Goal: Information Seeking & Learning: Learn about a topic

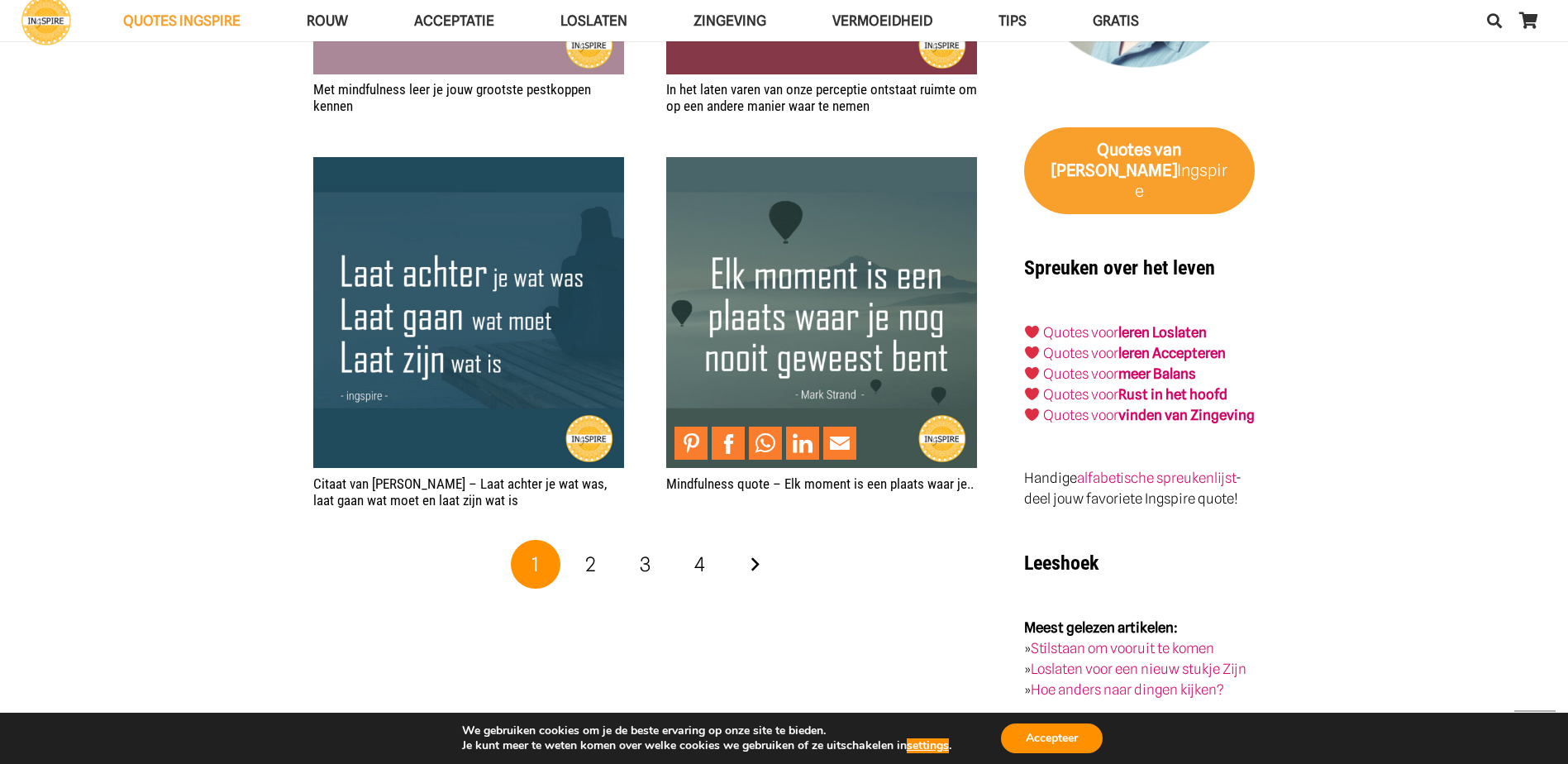
scroll to position [2645, 0]
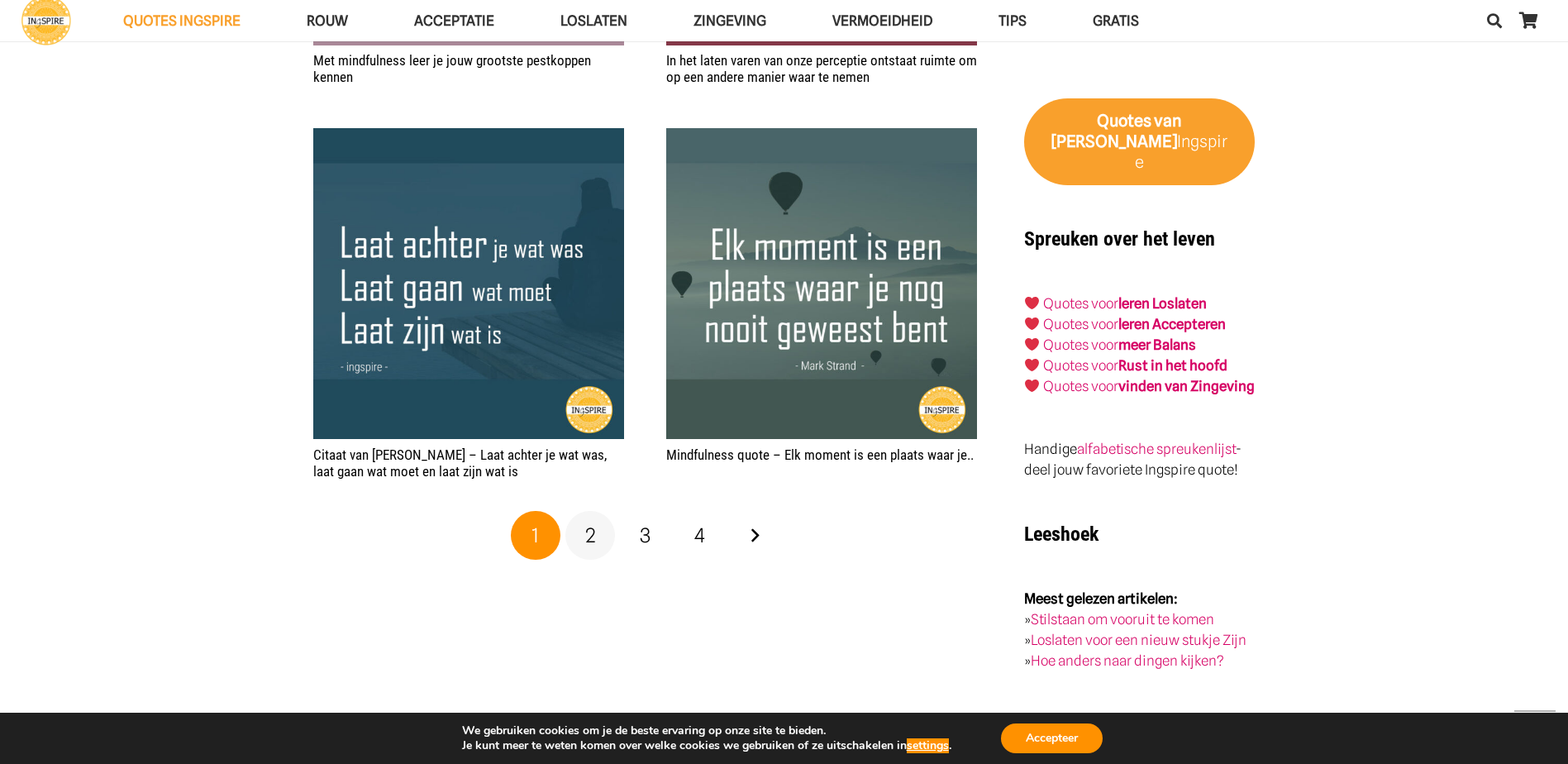
click at [600, 538] on link "2" at bounding box center [590, 536] width 49 height 49
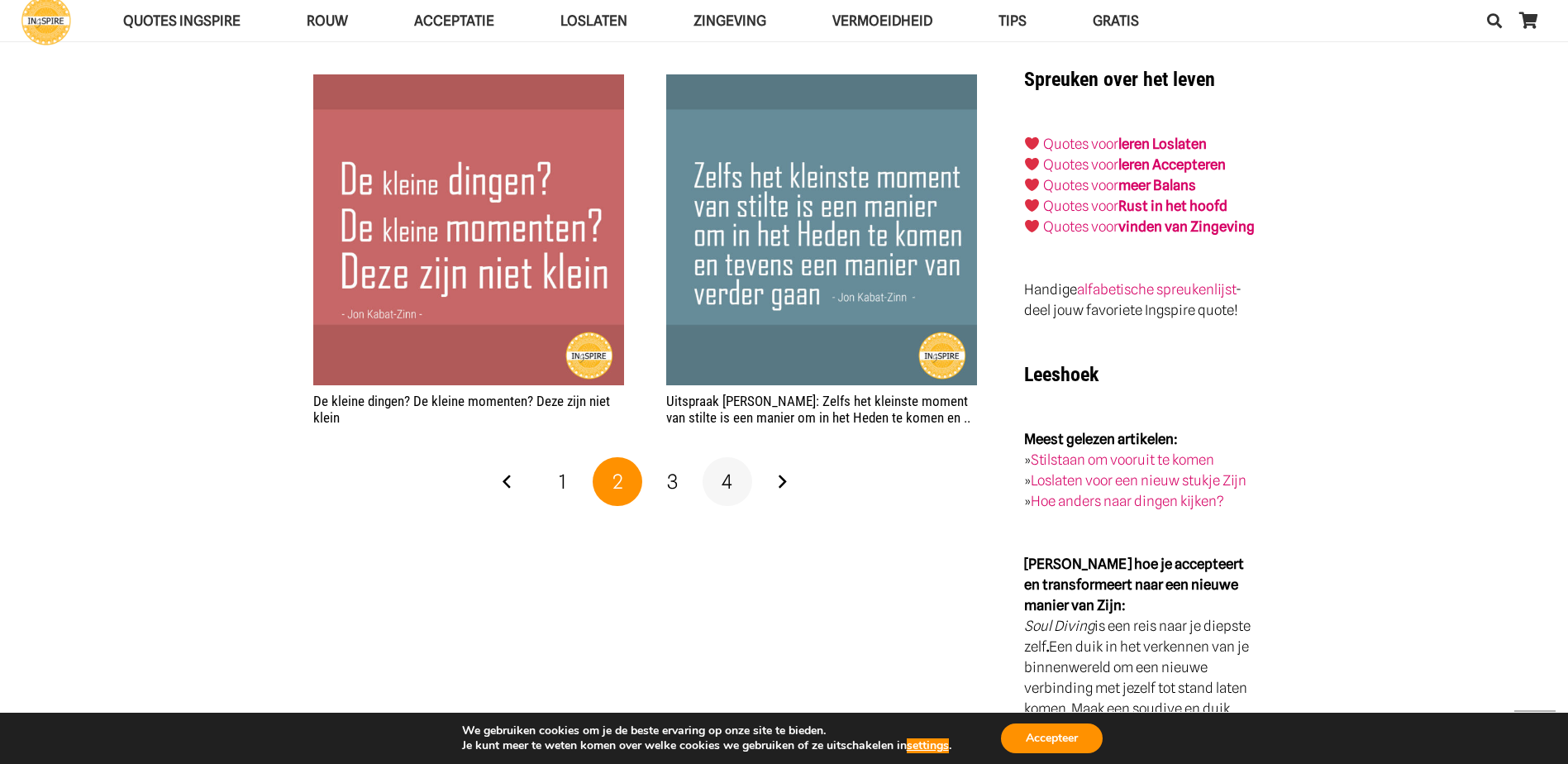
scroll to position [2811, 0]
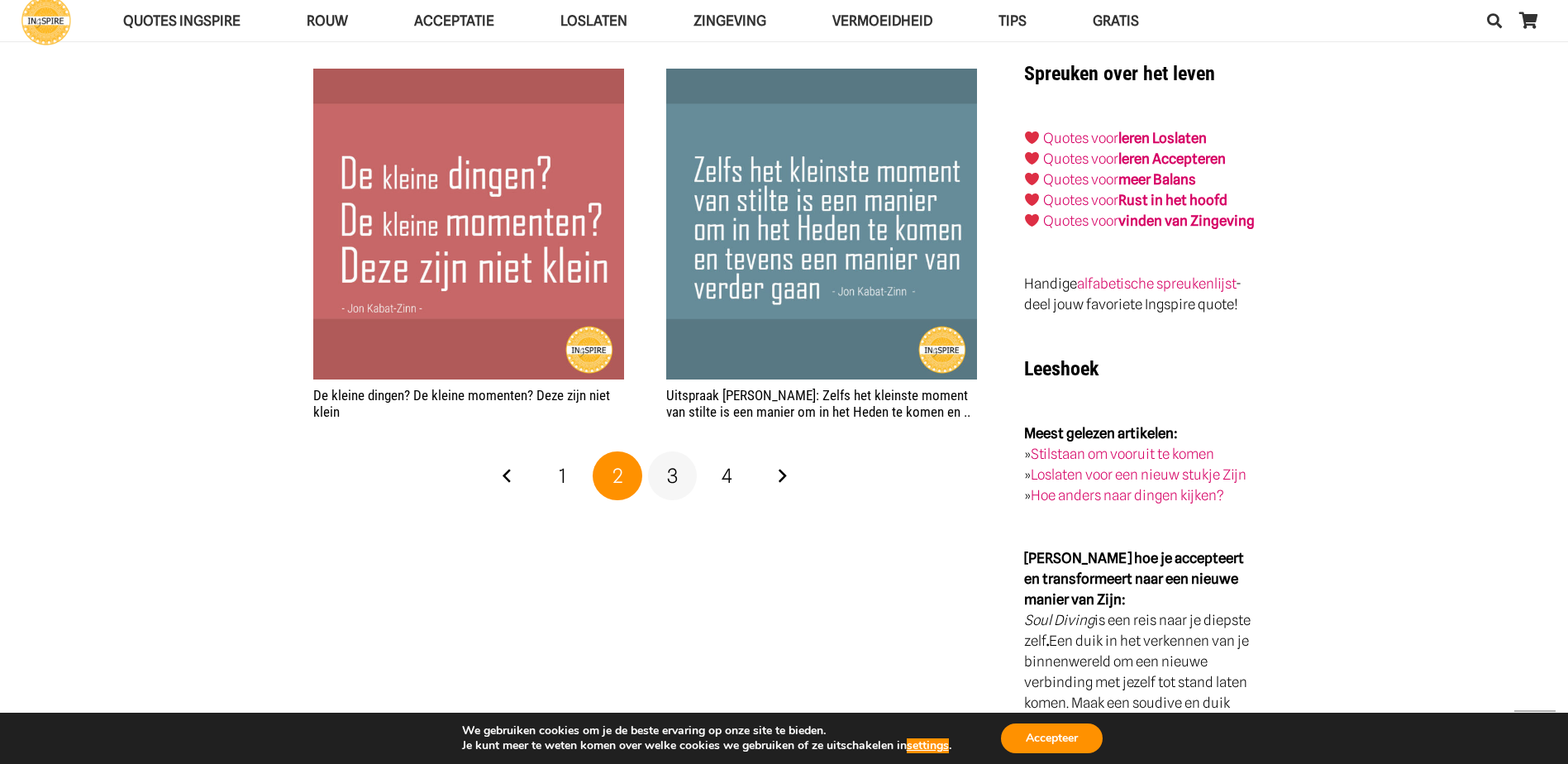
click at [684, 472] on link "3" at bounding box center [673, 476] width 49 height 49
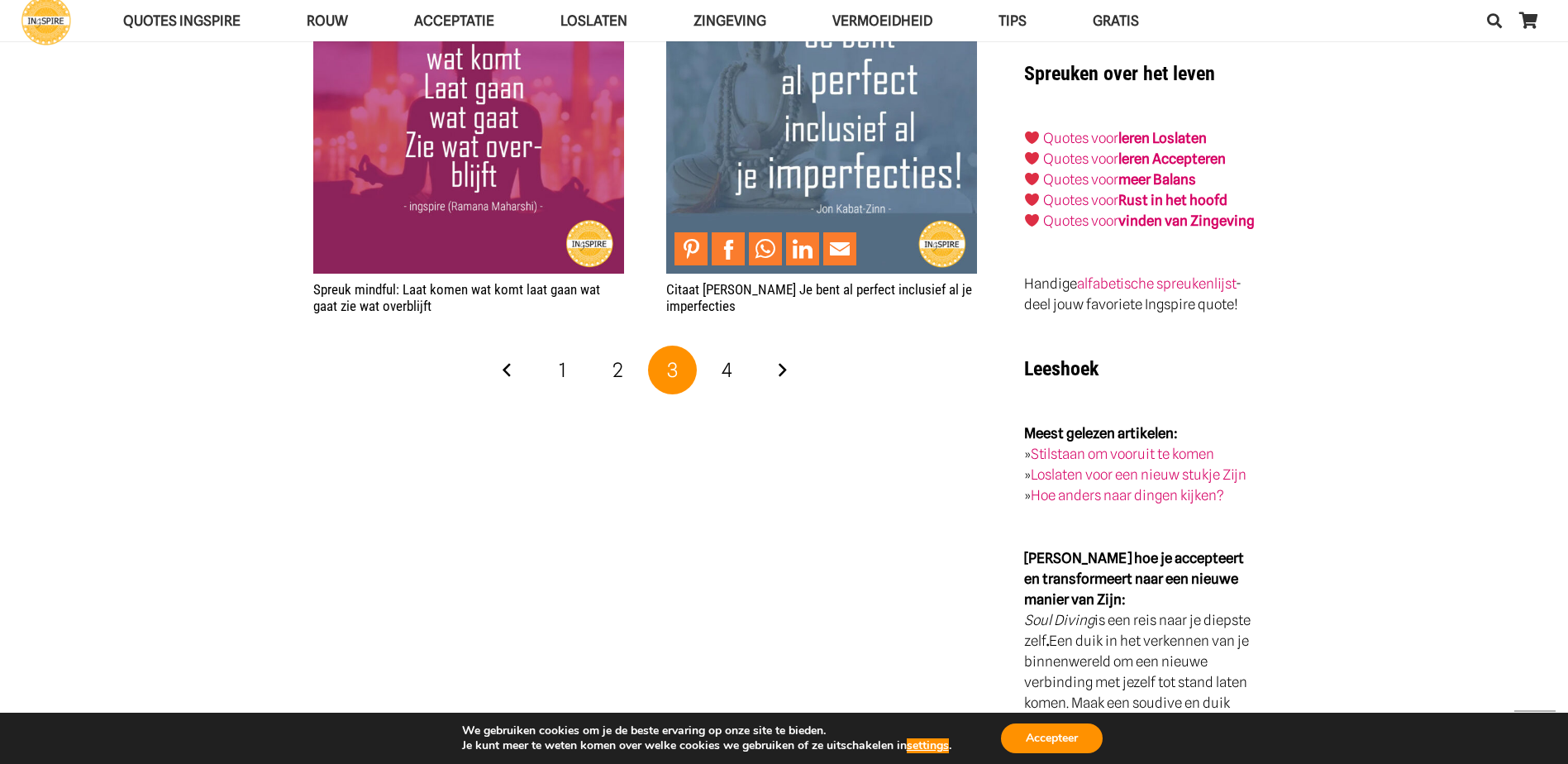
scroll to position [2976, 0]
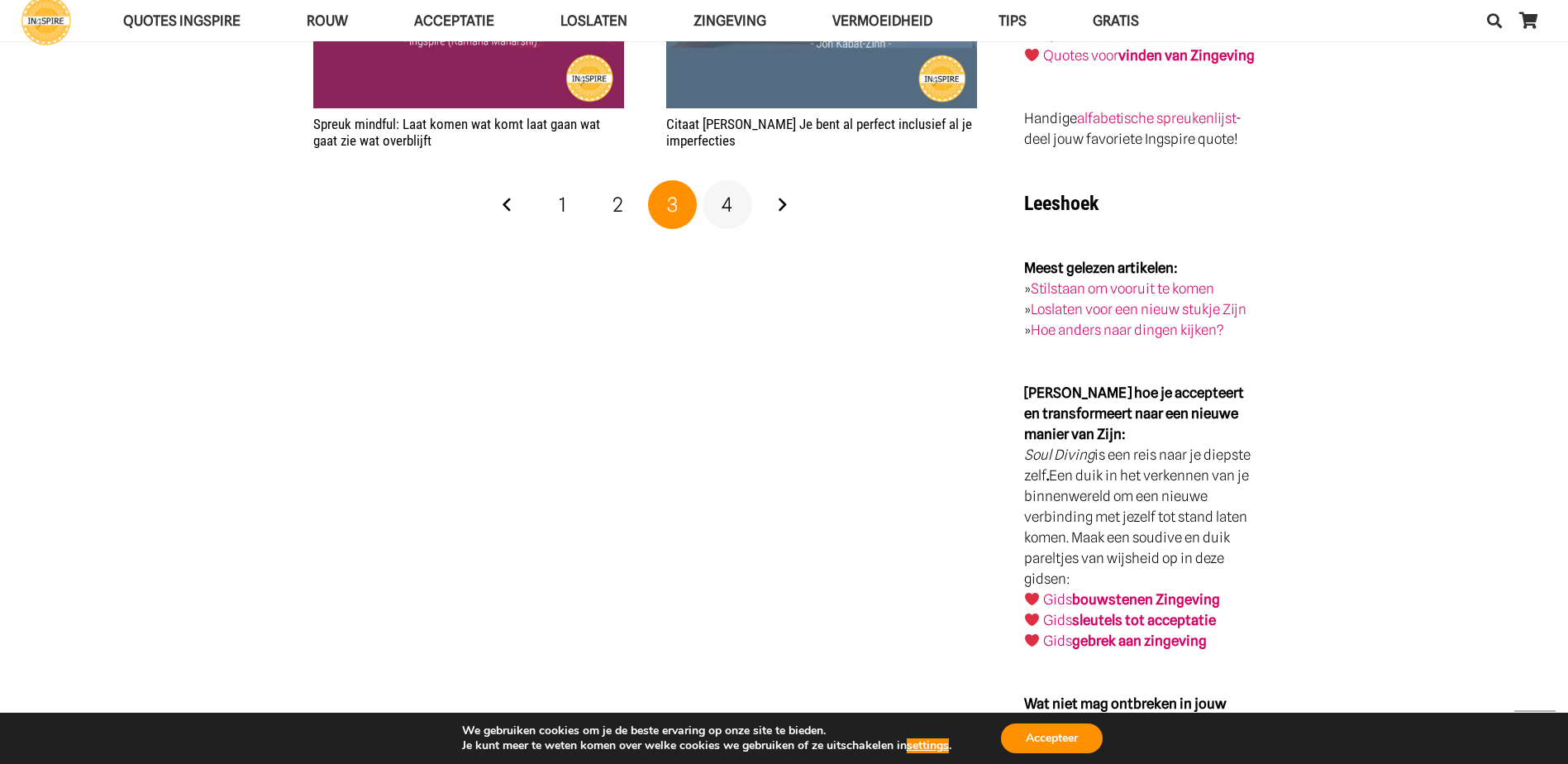
click at [730, 205] on span "4" at bounding box center [726, 205] width 11 height 24
